Goal: Check status: Check status

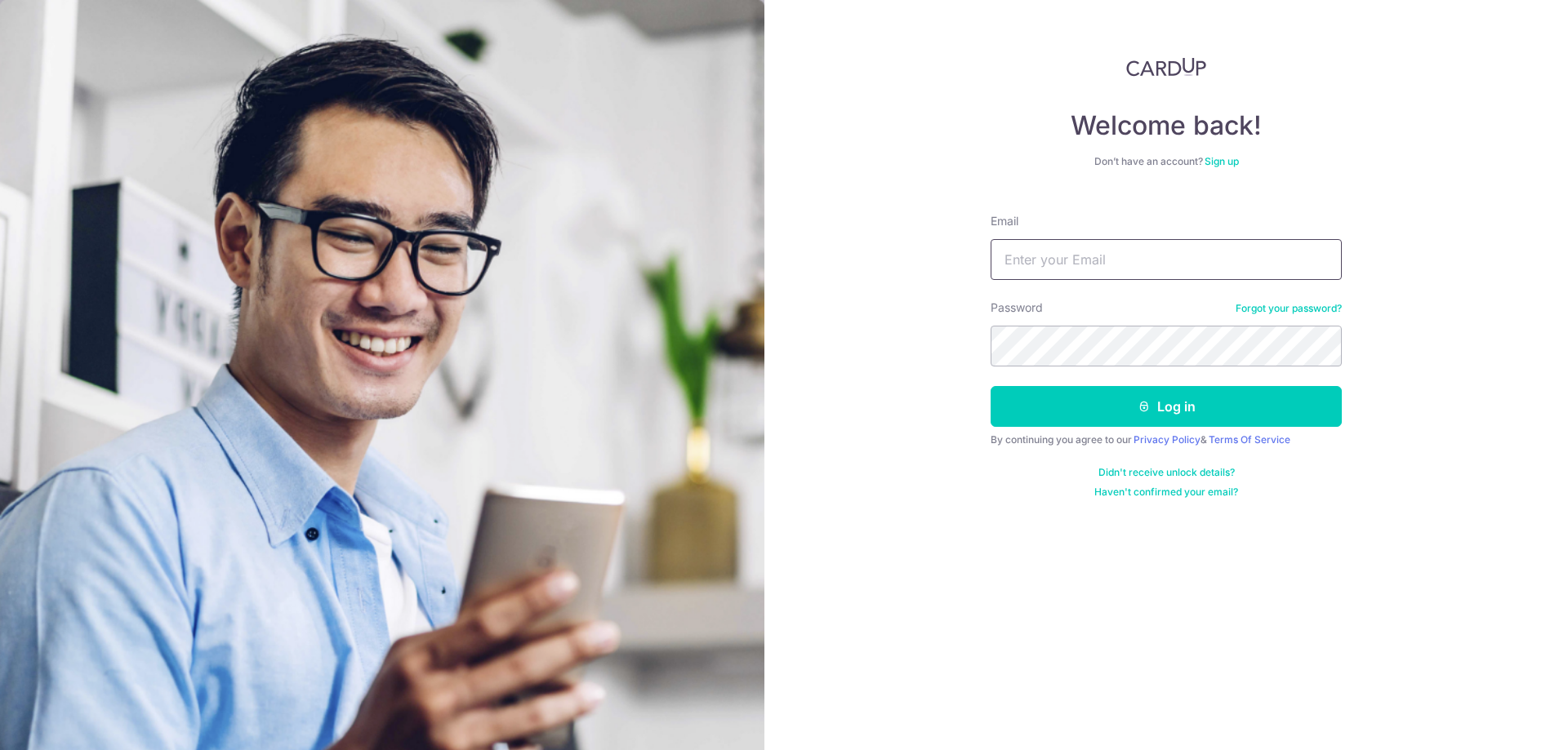
click at [1123, 264] on input "Email" at bounding box center [1167, 259] width 352 height 40
type input "[EMAIL_ADDRESS][DOMAIN_NAME]"
click at [1202, 422] on button "Log in" at bounding box center [1167, 406] width 352 height 40
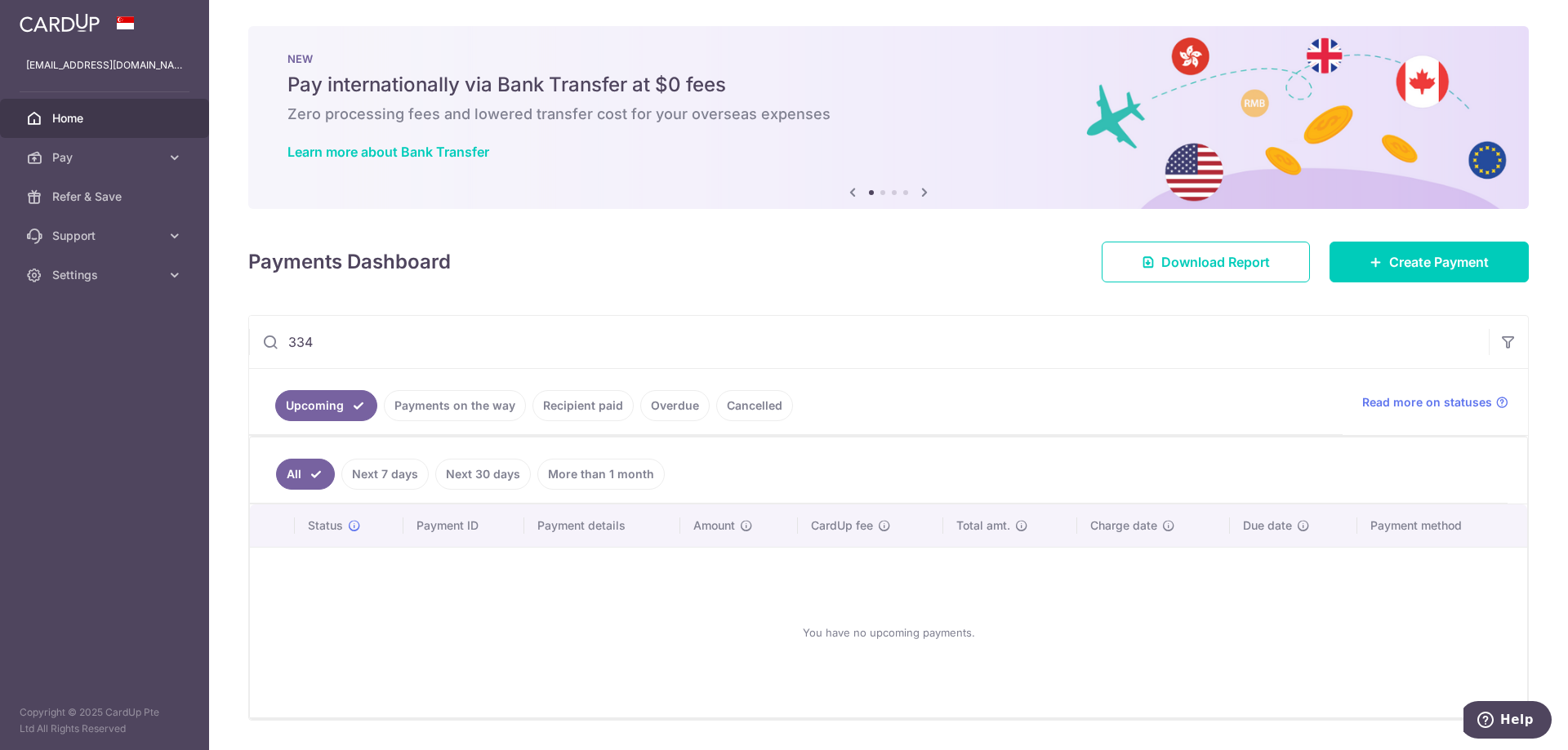
click at [423, 352] on input "334" at bounding box center [868, 342] width 1240 height 53
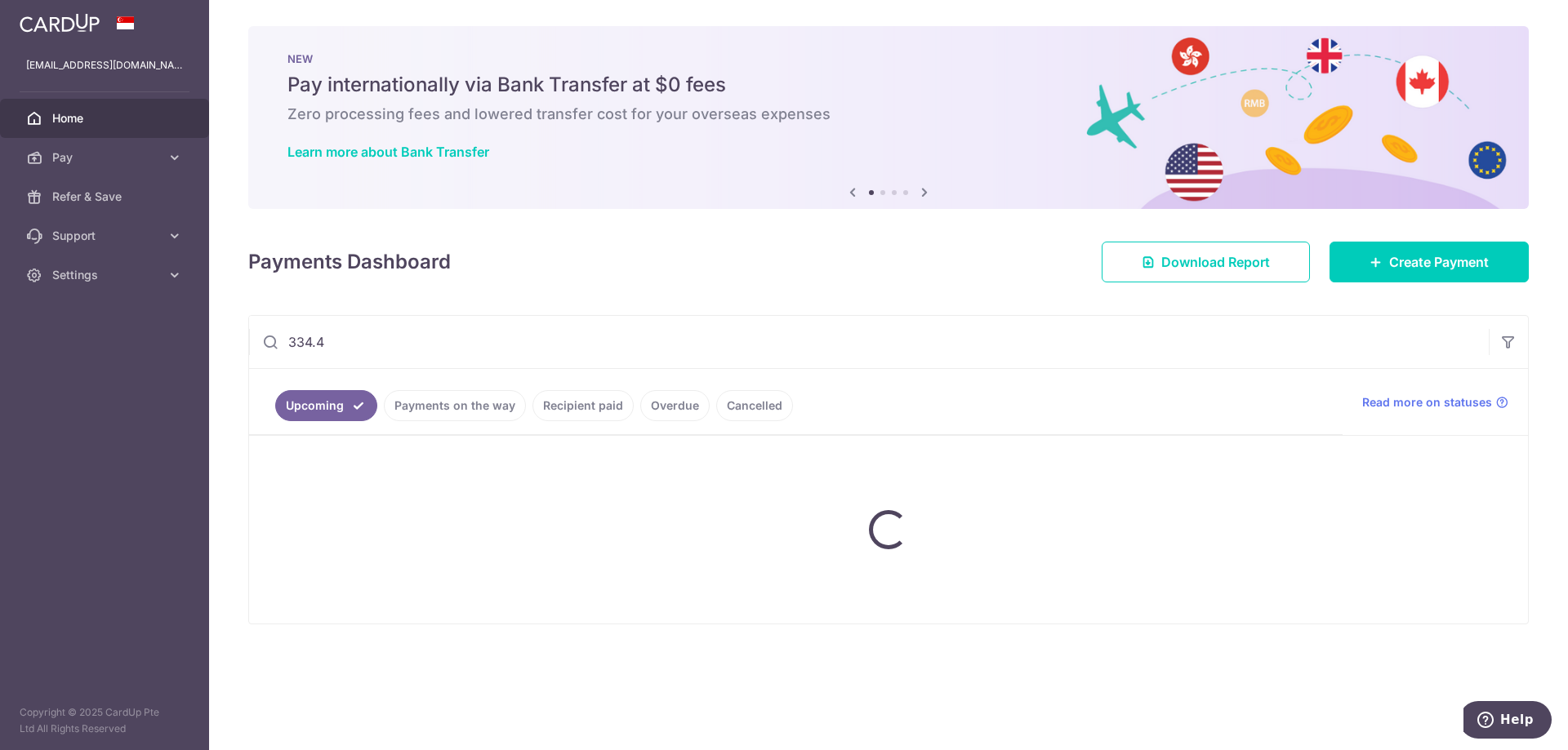
type input "334.47"
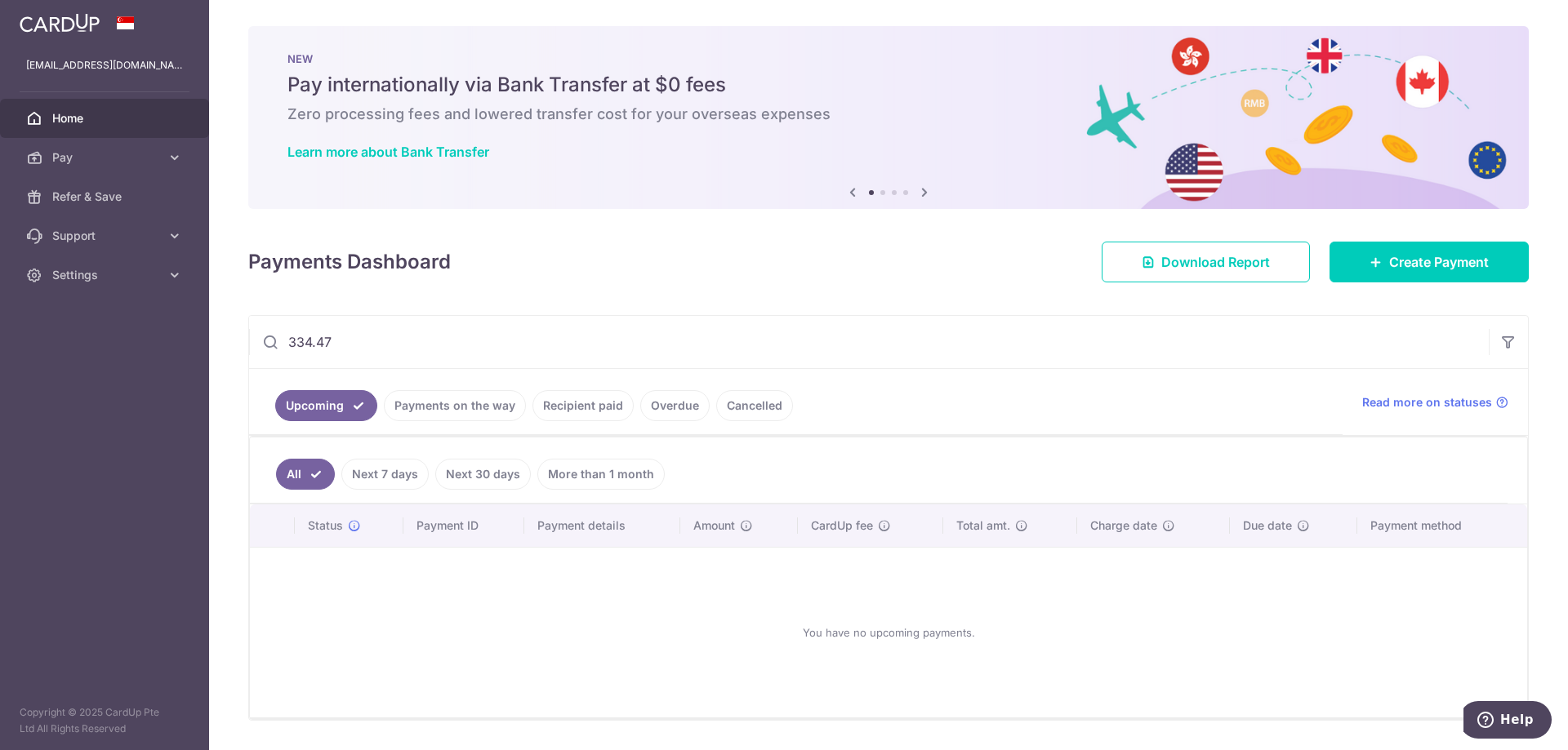
click at [408, 350] on input "334.47" at bounding box center [868, 342] width 1240 height 53
click at [409, 352] on input "334.47" at bounding box center [868, 342] width 1240 height 53
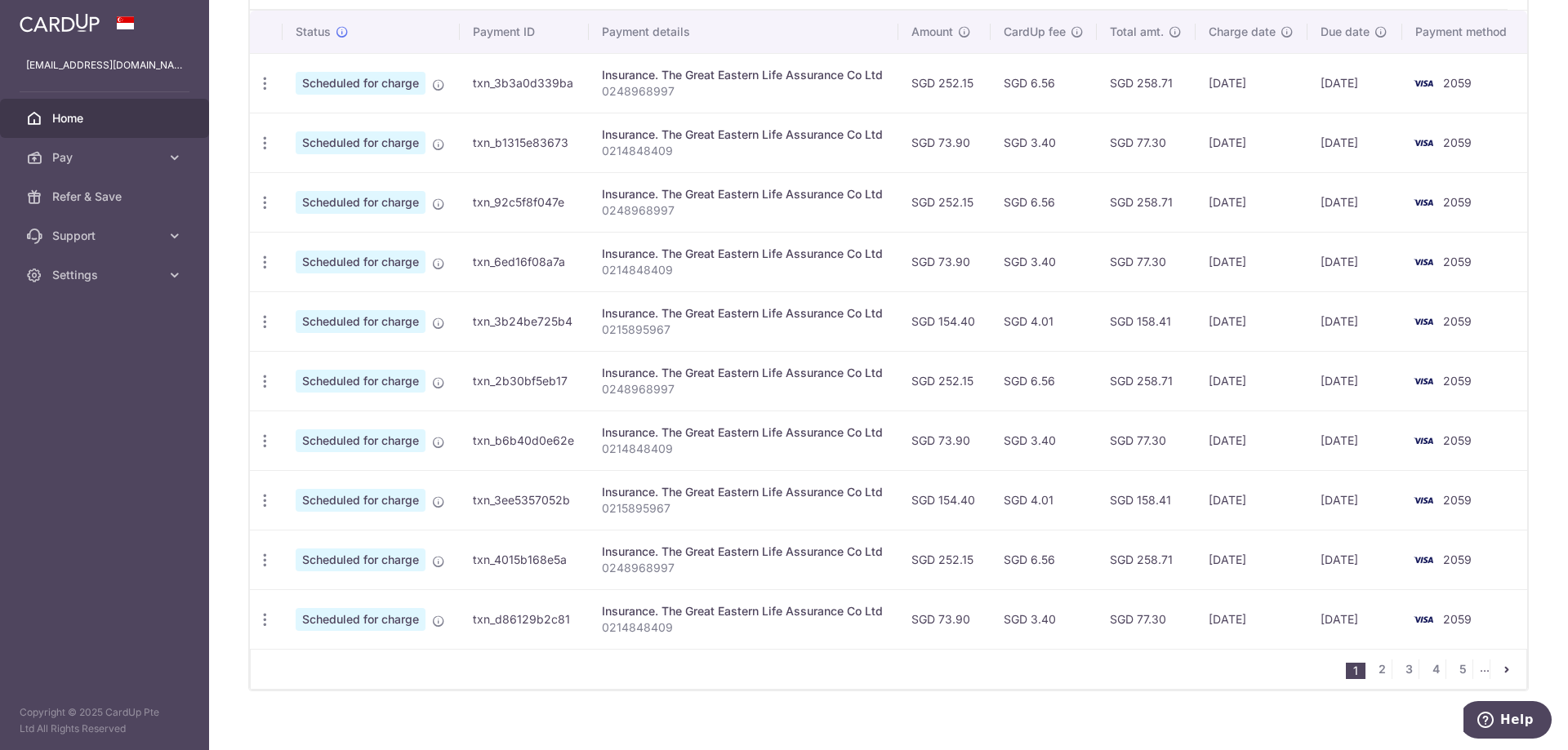
scroll to position [511, 0]
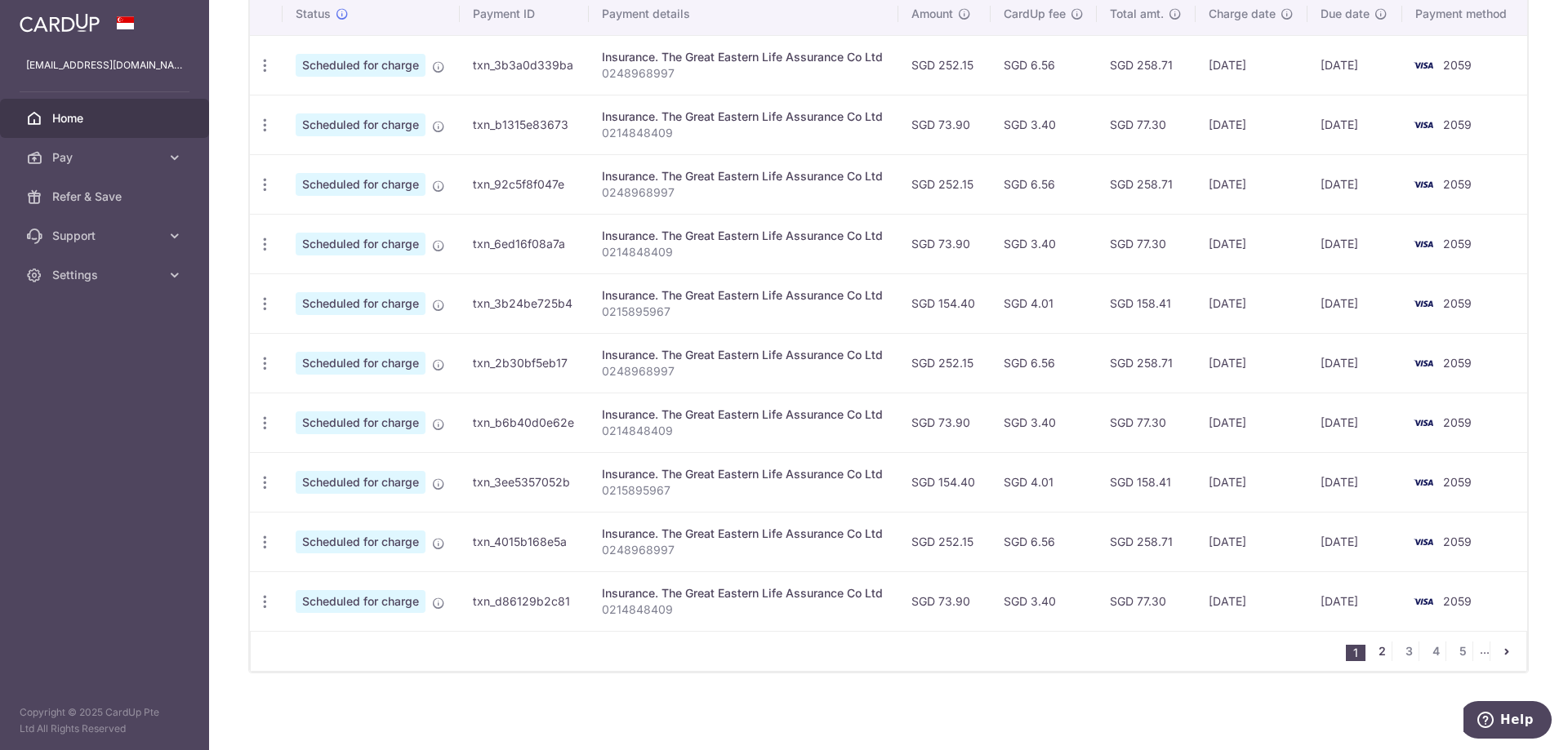
click at [1378, 659] on link "2" at bounding box center [1381, 651] width 20 height 20
click at [1372, 643] on link "3" at bounding box center [1381, 651] width 20 height 20
click at [1381, 653] on link "4" at bounding box center [1381, 651] width 20 height 20
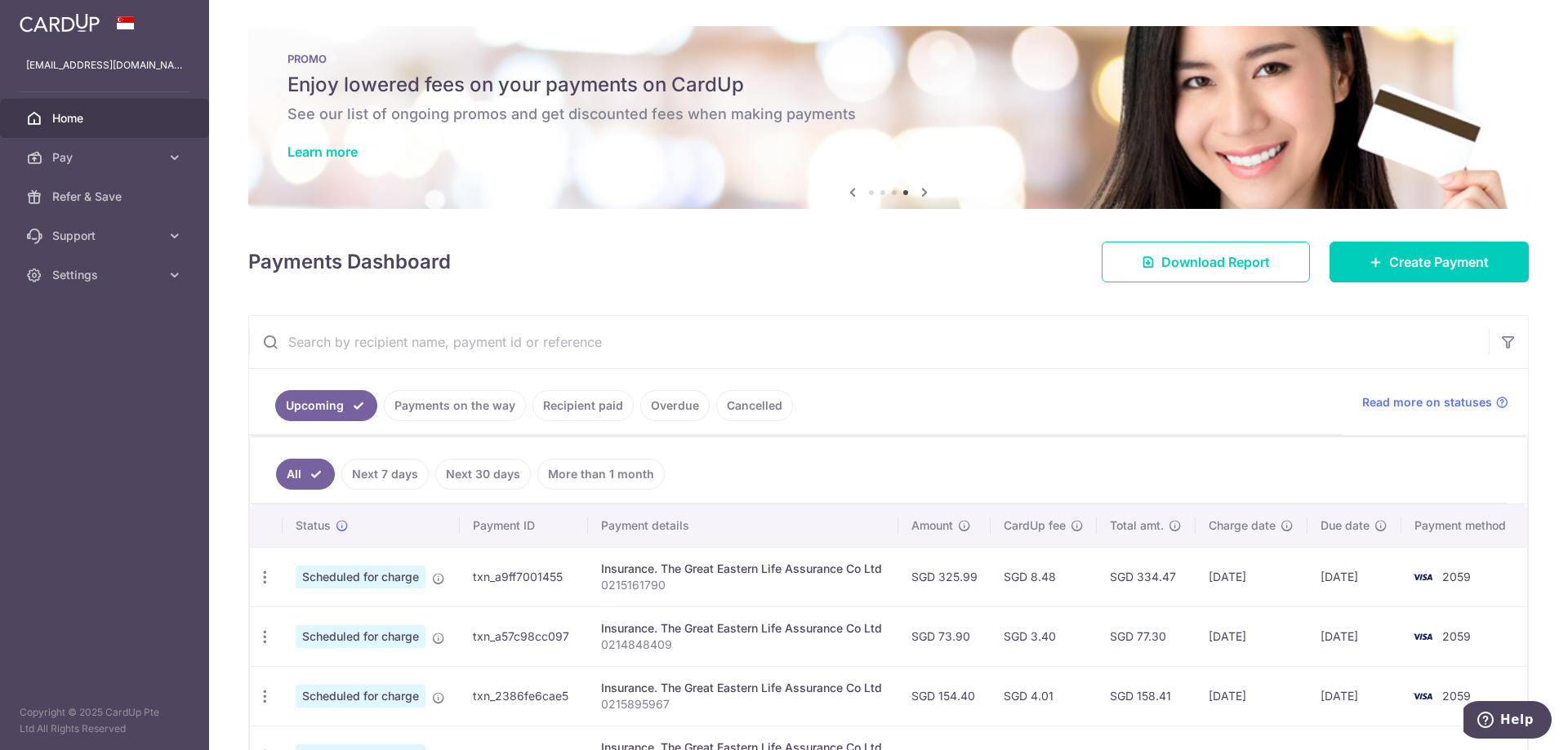
click at [464, 411] on link "Payments on the way" at bounding box center [455, 406] width 142 height 31
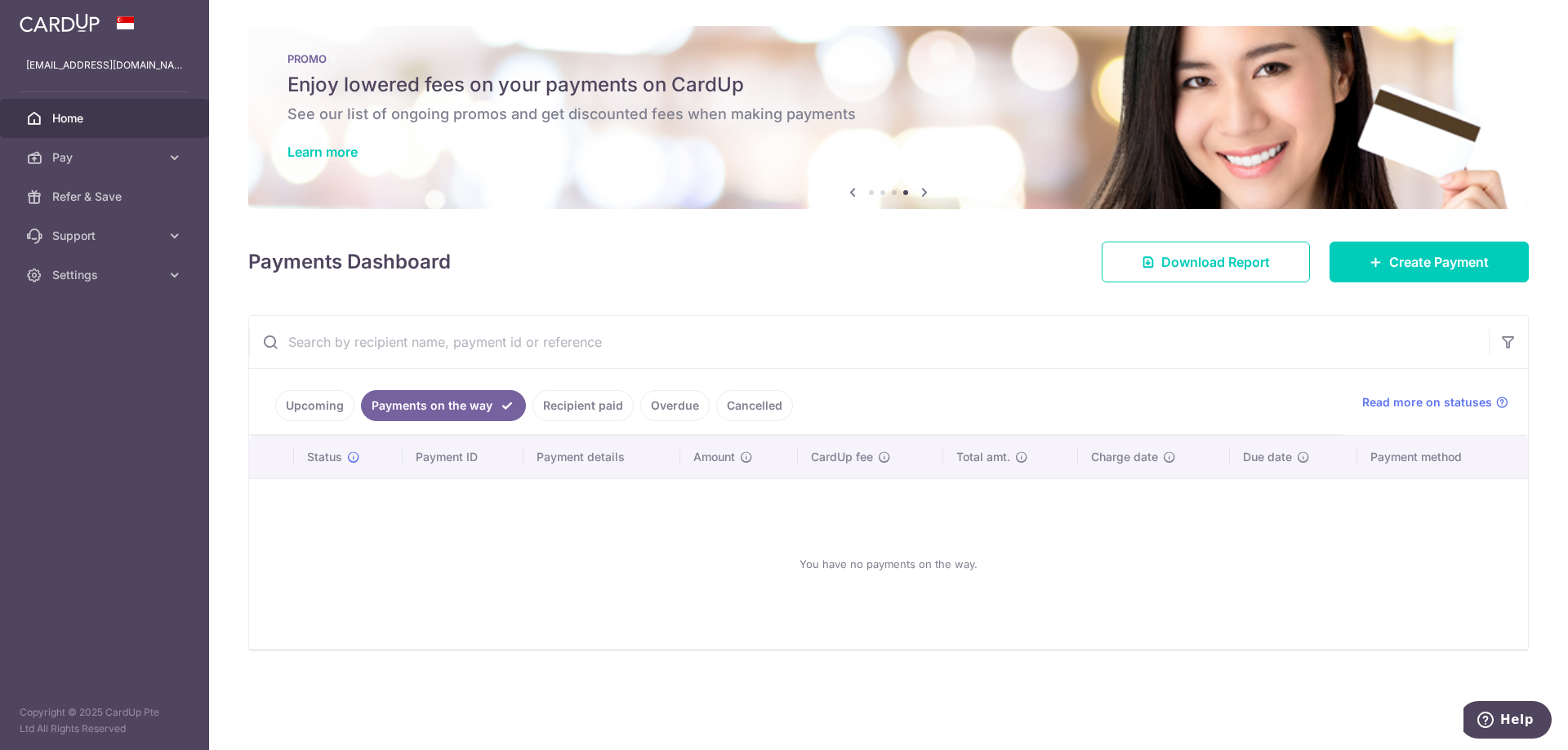
click at [607, 415] on link "Recipient paid" at bounding box center [583, 406] width 102 height 31
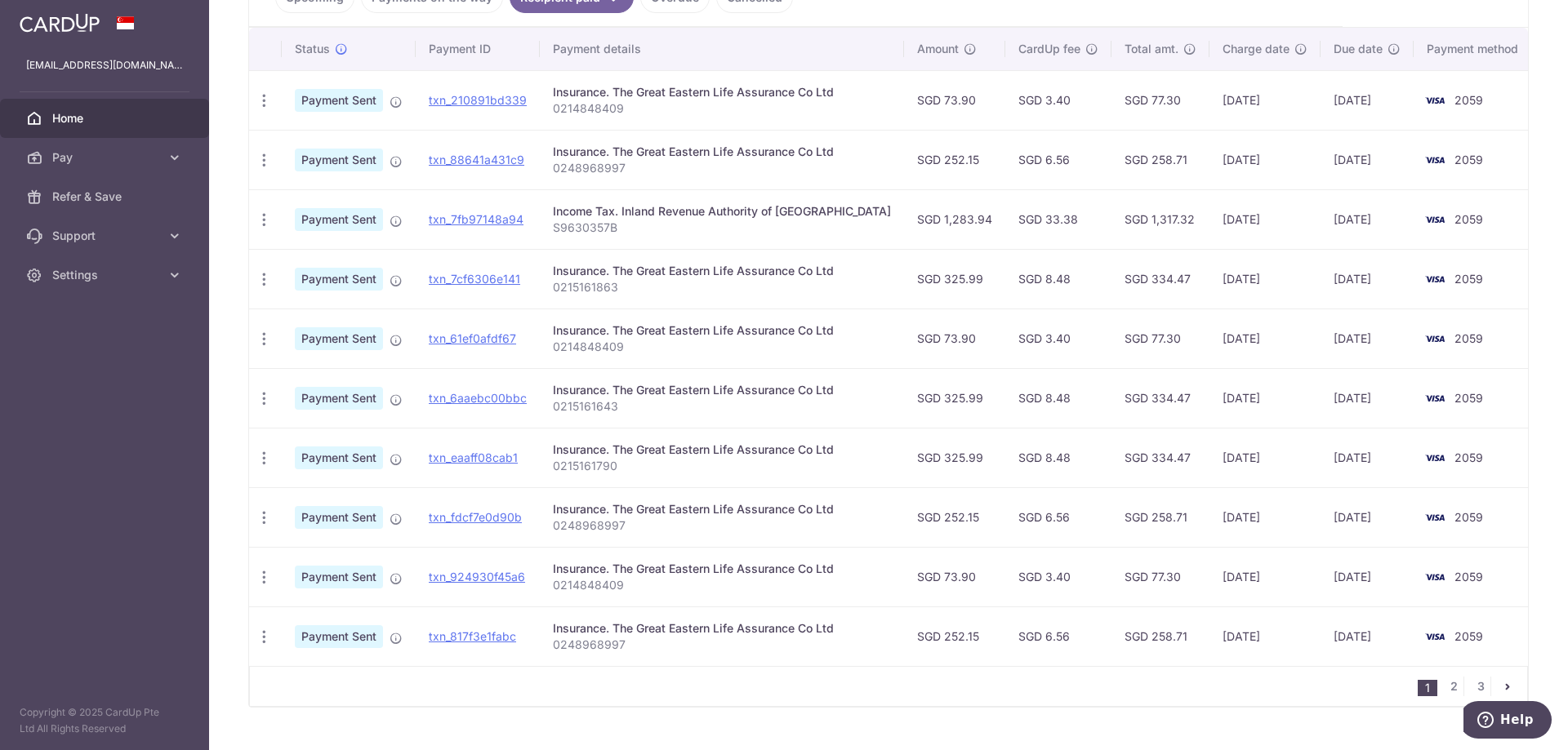
scroll to position [326, 0]
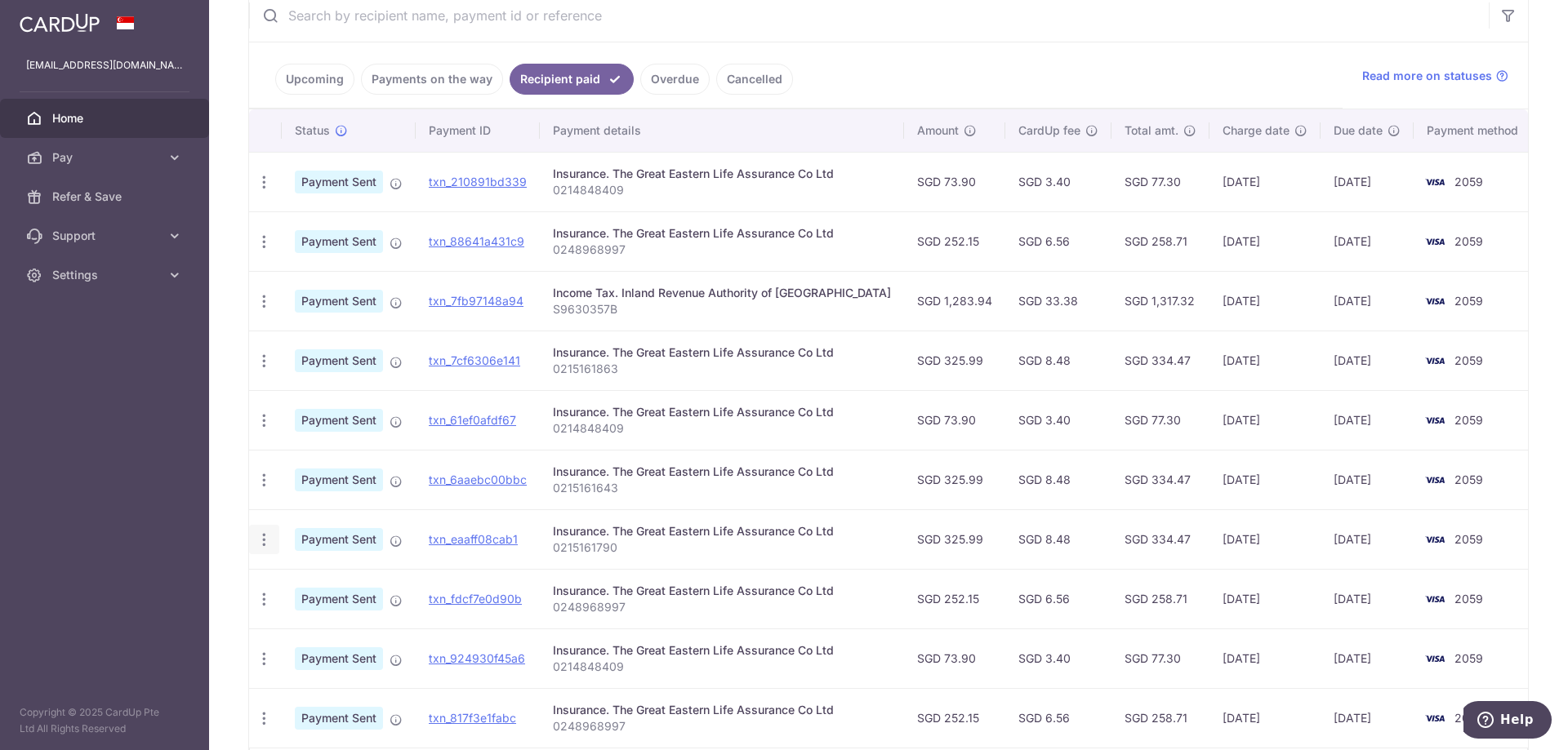
click at [264, 539] on icon "button" at bounding box center [264, 540] width 17 height 17
click at [258, 538] on icon "button" at bounding box center [264, 540] width 17 height 17
click at [481, 529] on td "txn_eaaff08cab1" at bounding box center [477, 538] width 124 height 59
click at [1356, 495] on td "04/09/2025" at bounding box center [1367, 479] width 93 height 59
click at [1238, 488] on td "01/09/2025" at bounding box center [1265, 479] width 111 height 59
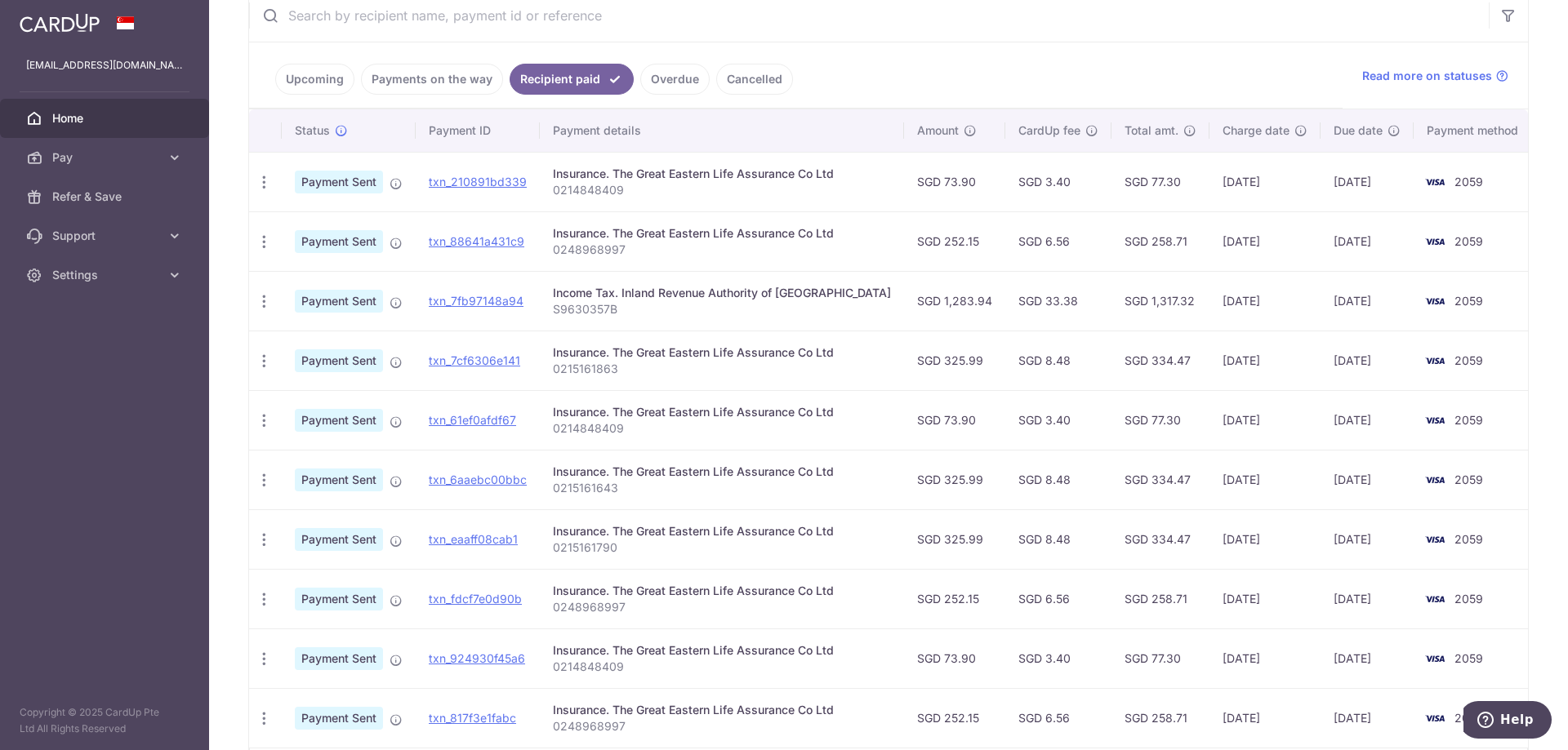
click at [1241, 366] on td "01/09/2025" at bounding box center [1265, 360] width 111 height 59
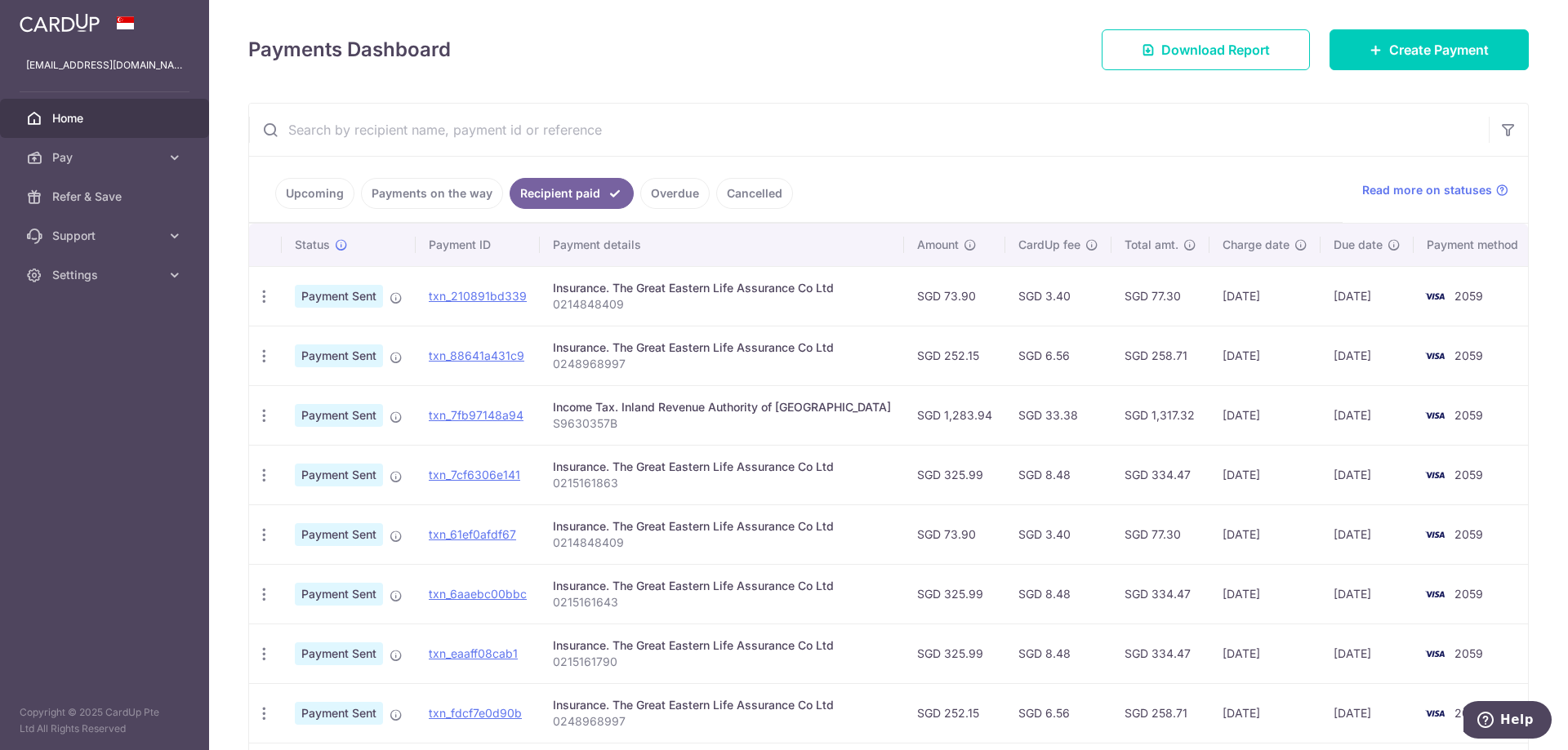
scroll to position [245, 0]
